Goal: Transaction & Acquisition: Purchase product/service

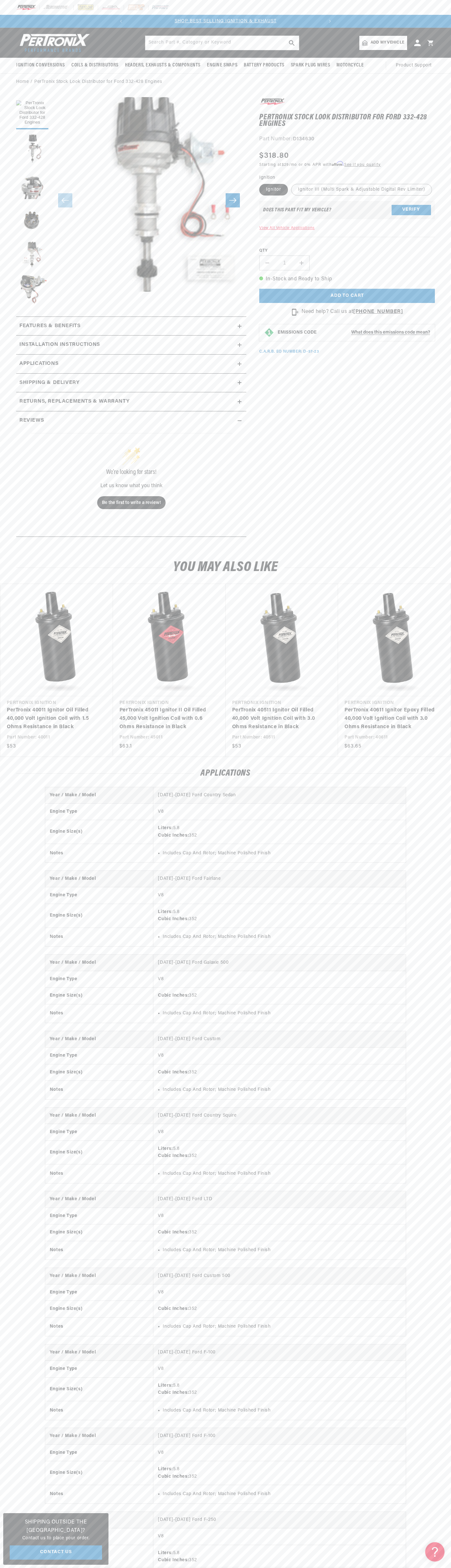
click at [306, 31] on header "BETTER SEARCH RESULTS Add your vehicle's year, make, and model to find parts be…" at bounding box center [225, 42] width 451 height 30
click at [421, 1272] on div "Year / Make / Model [DATE]-[DATE] Ford Country Sedan Engine Type V8 Engine Size…" at bounding box center [225, 1402] width 451 height 1228
click at [239, 1568] on html "Skip to content Your cart Your cart is empty Get the right parts the first time…" at bounding box center [225, 784] width 451 height 1568
click at [3, 449] on section "PerTronix Stock Look Distributor for Ford 332-428 Engines PerTronix Stock Look …" at bounding box center [225, 319] width 451 height 457
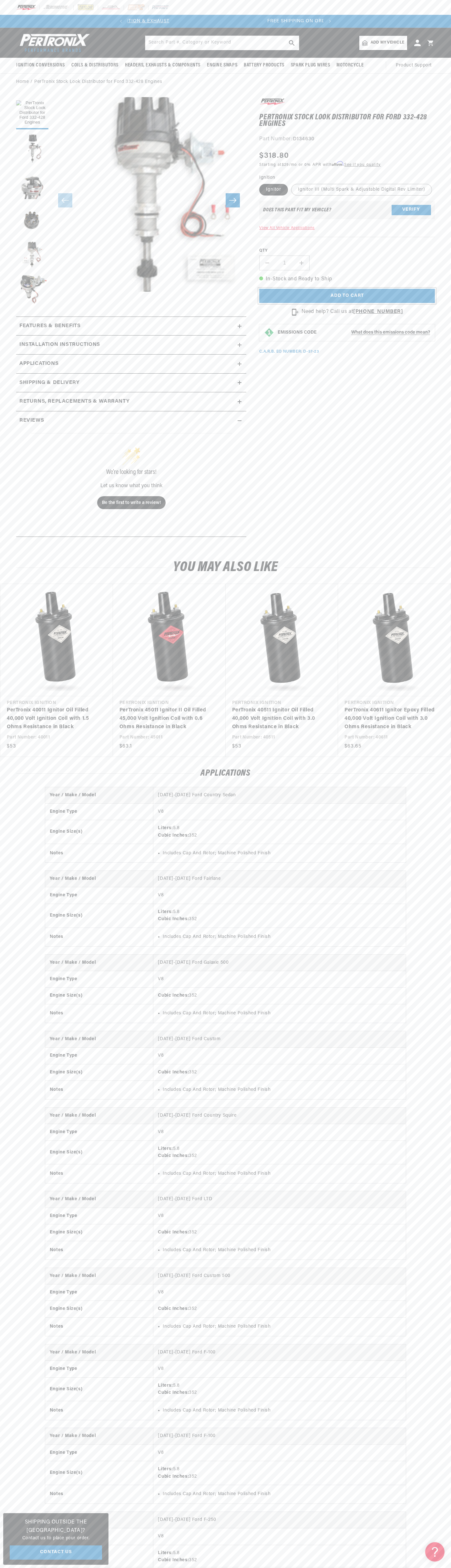
scroll to position [0, 196]
